Goal: Check status: Check status

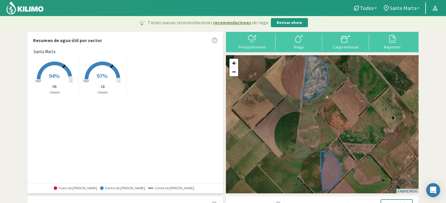
click at [410, 6] on span "Santa Marta" at bounding box center [403, 8] width 27 height 6
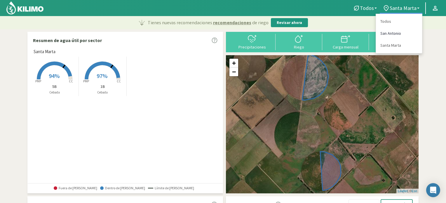
click at [394, 33] on link "San Antonio" at bounding box center [399, 33] width 46 height 12
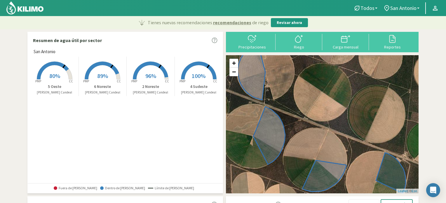
click at [200, 70] on rect at bounding box center [199, 80] width 47 height 47
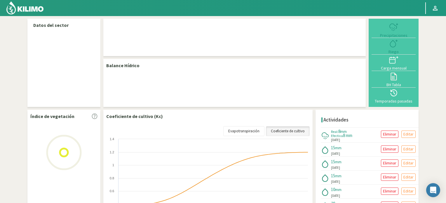
select select "1: Object"
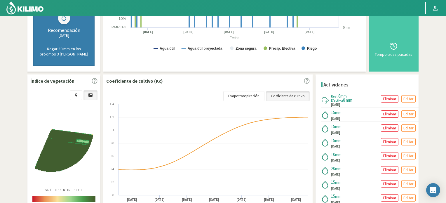
scroll to position [27, 0]
